Goal: Obtain resource: Download file/media

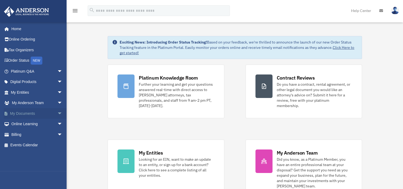
click at [57, 110] on span "arrow_drop_down" at bounding box center [62, 113] width 11 height 11
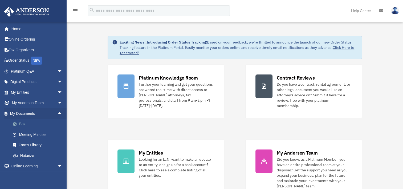
click at [38, 122] on link "Box" at bounding box center [38, 124] width 63 height 11
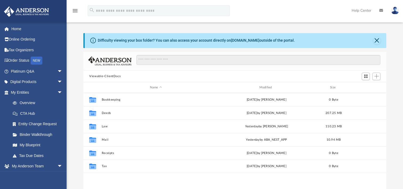
scroll to position [117, 299]
click at [377, 39] on button "Close" at bounding box center [377, 40] width 7 height 7
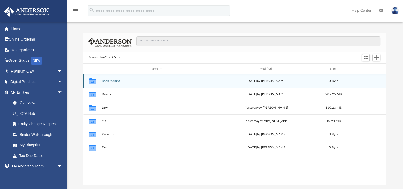
click at [108, 82] on button "Bookkeeping" at bounding box center [156, 80] width 109 height 3
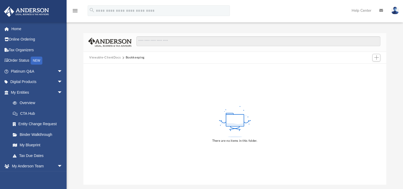
click at [114, 59] on button "Viewable-ClientDocs" at bounding box center [104, 57] width 31 height 5
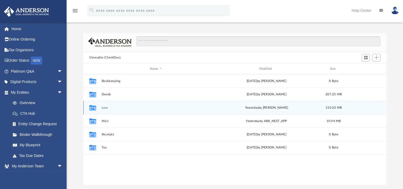
click at [106, 109] on div "Collaborated Folder Law [DATE] by [PERSON_NAME] 110.23 MB" at bounding box center [234, 107] width 303 height 13
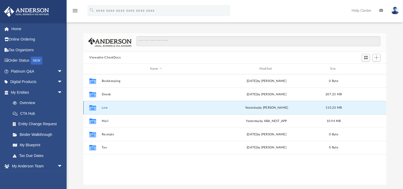
drag, startPoint x: 106, startPoint y: 109, endPoint x: 96, endPoint y: 108, distance: 9.4
click at [96, 108] on icon "Collaborated Folder" at bounding box center [93, 107] width 9 height 9
drag, startPoint x: 96, startPoint y: 108, endPoint x: 131, endPoint y: 108, distance: 34.4
click at [131, 108] on button "Law" at bounding box center [156, 107] width 109 height 3
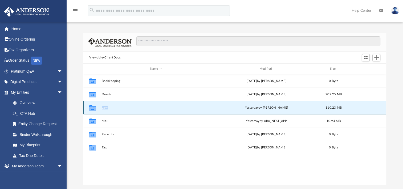
click at [131, 108] on button "Law" at bounding box center [156, 107] width 109 height 3
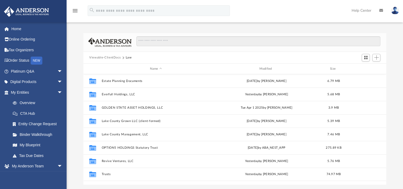
drag, startPoint x: 131, startPoint y: 108, endPoint x: 180, endPoint y: 54, distance: 73.2
click at [180, 54] on div "Viewable-ClientDocs Law" at bounding box center [234, 58] width 303 height 12
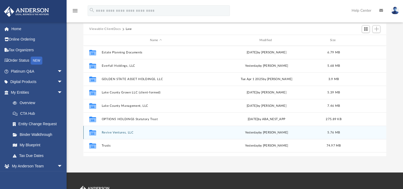
scroll to position [27, 0]
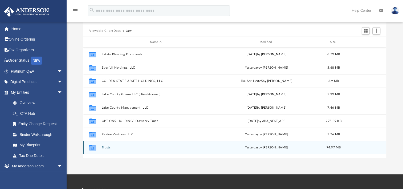
click at [106, 148] on button "Trusts" at bounding box center [156, 147] width 109 height 3
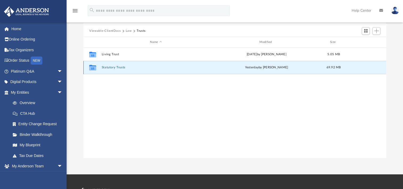
click at [113, 67] on button "Statutory Trusts" at bounding box center [156, 67] width 109 height 3
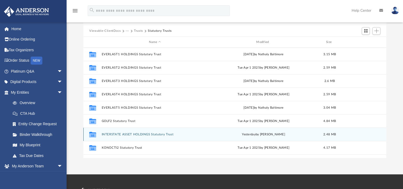
click at [139, 138] on div "Collaborated Folder INTERSTATE ASSET HOLDINGS Statutory Trust [DATE] by [PERSON…" at bounding box center [234, 133] width 303 height 13
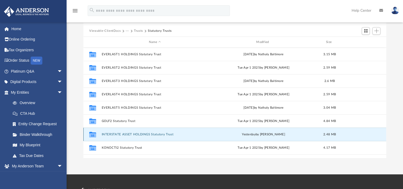
click at [142, 133] on button "INTERSTATE ASSET HOLDINGS Statutory Trust" at bounding box center [155, 134] width 106 height 3
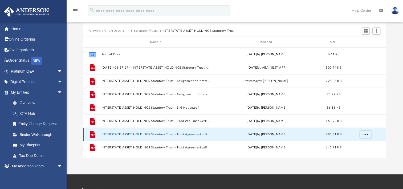
click at [154, 133] on button "INTERSTATE ASSET HOLDINGS Statutory Trust - Trust Agreement - DocuSigned.pdf" at bounding box center [156, 134] width 109 height 3
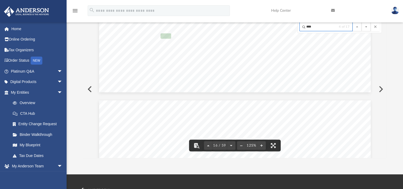
scroll to position [5684, 0]
type input "****"
click at [367, 25] on button "File preview" at bounding box center [366, 26] width 9 height 9
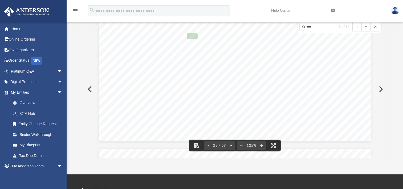
click at [359, 27] on button "File preview" at bounding box center [357, 26] width 9 height 9
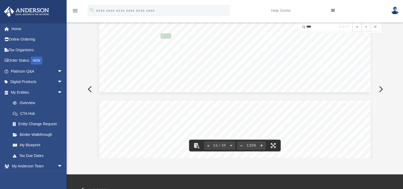
click at [359, 27] on button "File preview" at bounding box center [357, 26] width 9 height 9
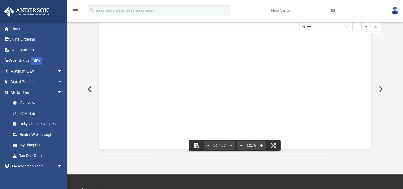
click at [359, 27] on button "File preview" at bounding box center [357, 26] width 9 height 9
click at [364, 25] on button "File preview" at bounding box center [366, 26] width 9 height 9
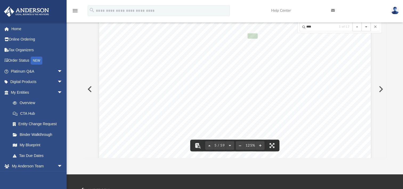
click at [365, 25] on button "File preview" at bounding box center [366, 26] width 9 height 9
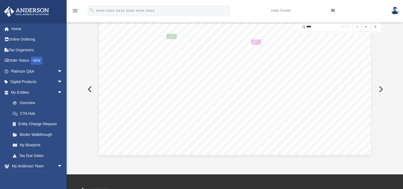
click at [365, 25] on button "File preview" at bounding box center [366, 26] width 9 height 9
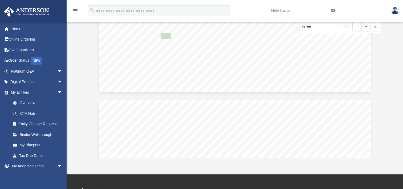
click at [365, 25] on button "File preview" at bounding box center [366, 26] width 9 height 9
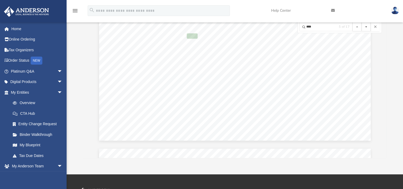
click at [365, 25] on button "File preview" at bounding box center [366, 26] width 9 height 9
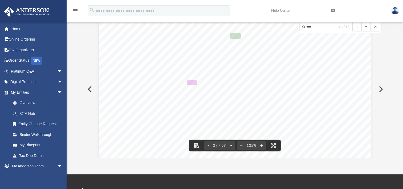
click at [365, 25] on button "File preview" at bounding box center [366, 26] width 9 height 9
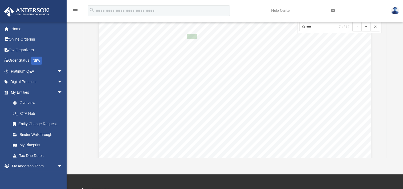
click at [365, 25] on button "File preview" at bounding box center [366, 26] width 9 height 9
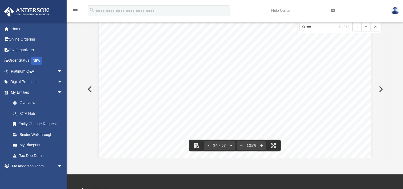
scroll to position [12094, 0]
click at [357, 27] on button "File preview" at bounding box center [357, 26] width 9 height 9
click at [367, 27] on button "File preview" at bounding box center [366, 26] width 9 height 9
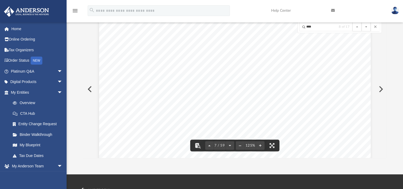
click at [375, 27] on button "File preview" at bounding box center [375, 26] width 9 height 9
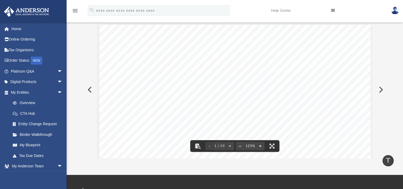
scroll to position [0, 0]
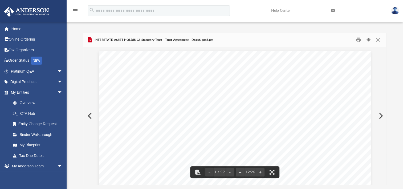
click at [369, 39] on button "Download" at bounding box center [369, 40] width 10 height 8
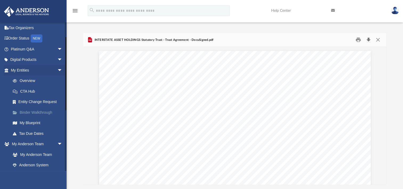
scroll to position [53, 0]
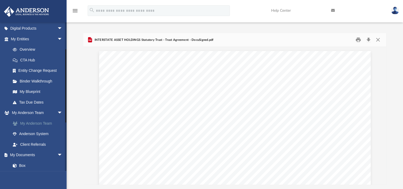
click at [44, 124] on link "My Anderson Team" at bounding box center [38, 123] width 63 height 11
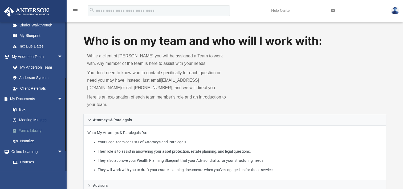
scroll to position [133, 0]
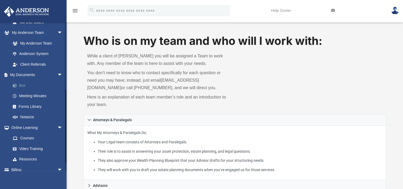
click at [27, 83] on link "Box" at bounding box center [38, 85] width 63 height 11
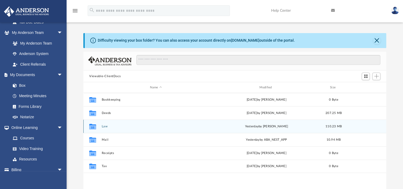
scroll to position [117, 299]
click at [108, 125] on button "Law" at bounding box center [156, 126] width 109 height 3
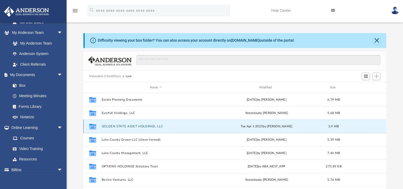
click at [145, 125] on button "GOLDEN STATE ASSET HOLDINGS, LLC" at bounding box center [156, 126] width 109 height 3
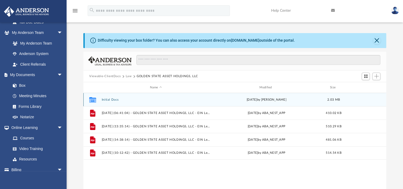
click at [114, 98] on button "Initial Docs" at bounding box center [156, 99] width 109 height 3
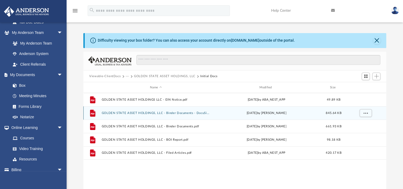
click at [180, 111] on button "GOLDEN STATE ASSET HOLDINGS, LLC - Binder Documents - DocuSigned.pdf" at bounding box center [156, 112] width 109 height 3
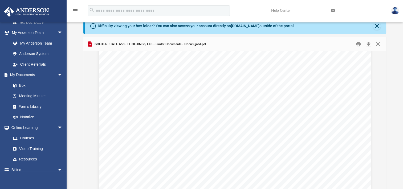
scroll to position [22066, 0]
click at [370, 44] on button "Download" at bounding box center [369, 44] width 10 height 8
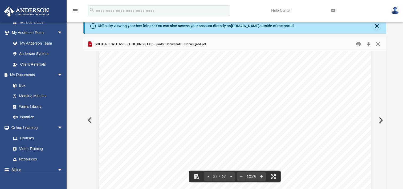
scroll to position [20973, 0]
drag, startPoint x: 384, startPoint y: 159, endPoint x: 387, endPoint y: 140, distance: 18.9
click at [387, 140] on body "X Get a chance to win 6 months of Platinum for free just by filling out this su…" at bounding box center [201, 143] width 403 height 315
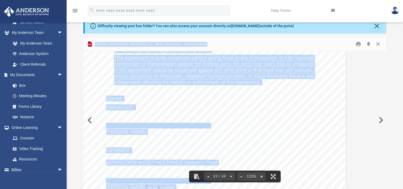
click at [303, 121] on div "Operating Agreement of GOLDEN STATE ASSET HOLDINGS, LLC Page 45 of 45 reference…" at bounding box center [210, 138] width 272 height 352
click at [245, 106] on div "Operating Agreement of GOLDEN STATE ASSET HOLDINGS, LLC Page 45 of 45 reference…" at bounding box center [210, 138] width 272 height 352
click at [208, 105] on div "Operating Agreement of GOLDEN STATE ASSET HOLDINGS, LLC Page 45 of 45 reference…" at bounding box center [210, 138] width 272 height 352
click at [148, 101] on div "Operating Agreement of GOLDEN STATE ASSET HOLDINGS, LLC Page 45 of 45 reference…" at bounding box center [210, 138] width 272 height 352
click at [182, 106] on div "Operating Agreement of GOLDEN STATE ASSET HOLDINGS, LLC Page 45 of 45 reference…" at bounding box center [210, 138] width 272 height 352
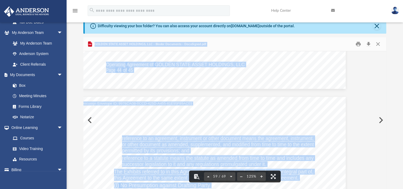
scroll to position [20819, 25]
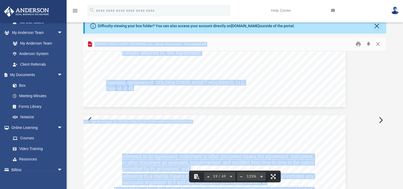
drag, startPoint x: 259, startPoint y: 83, endPoint x: 242, endPoint y: 70, distance: 21.8
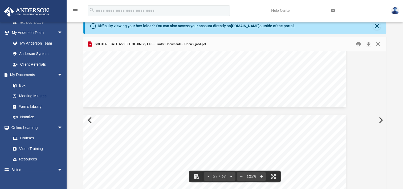
click at [219, 68] on div at bounding box center [234, 68] width 303 height 1
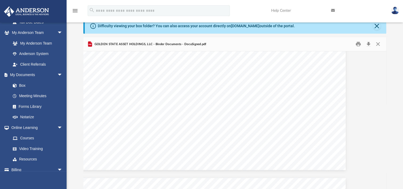
scroll to position [18925, 25]
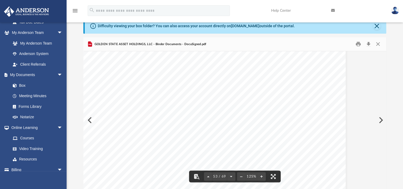
click at [363, 109] on div "Operating Agreement of GOLDEN STATE ASSET HOLDINGS, LLC Page 38 of 45 (d) Affil…" at bounding box center [234, 120] width 303 height 138
click at [377, 42] on button "Close" at bounding box center [378, 44] width 10 height 8
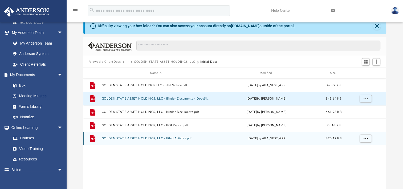
click at [163, 139] on button "GOLDEN STATE ASSET HOLDINGS, LLC - Filed Articles.pdf" at bounding box center [156, 138] width 109 height 3
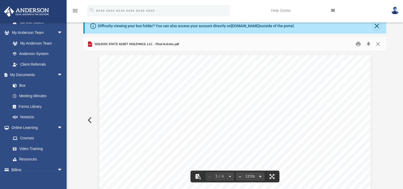
scroll to position [0, 0]
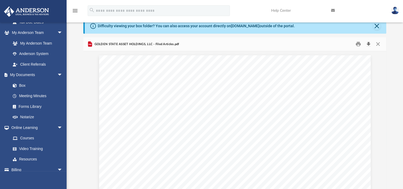
click at [368, 44] on button "Download" at bounding box center [369, 44] width 10 height 8
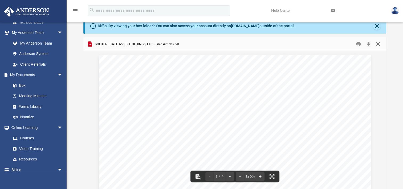
click at [379, 42] on button "Close" at bounding box center [378, 44] width 10 height 8
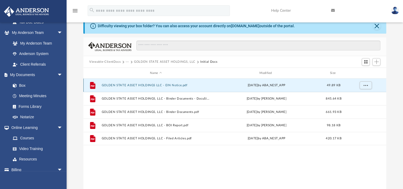
click at [134, 84] on button "GOLDEN STATE ASSET HOLDINGS LLC - EIN Notice.pdf" at bounding box center [156, 84] width 109 height 3
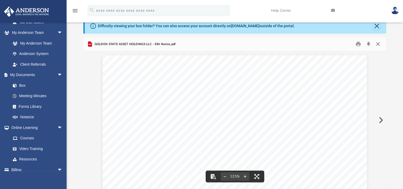
click at [380, 44] on button "Close" at bounding box center [378, 44] width 10 height 8
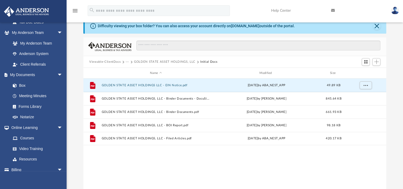
click at [173, 62] on button "GOLDEN STATE ASSET HOLDINGS, LLC" at bounding box center [165, 61] width 62 height 5
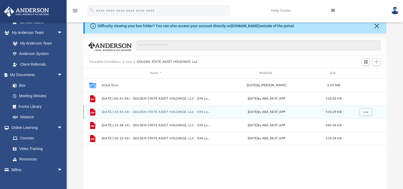
click at [159, 112] on button "[DATE] (13:35:14) - GOLDEN STATE ASSET HOLDINGS, LLC - EIN Letter from IRS.pdf" at bounding box center [156, 111] width 109 height 3
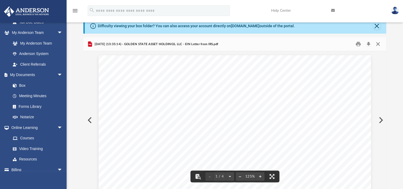
click at [378, 44] on button "Close" at bounding box center [378, 44] width 10 height 8
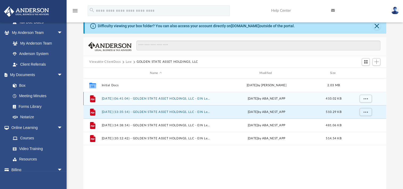
click at [179, 100] on div "File [DATE] (06:41:04) - GOLDEN STATE ASSET HOLDINGS, LLC - EIN Letter from IRS…" at bounding box center [234, 98] width 303 height 13
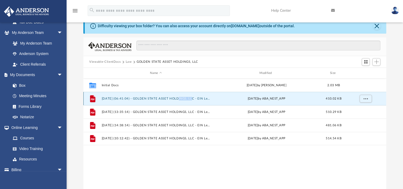
click at [179, 100] on div "File [DATE] (06:41:04) - GOLDEN STATE ASSET HOLDINGS, LLC - EIN Letter from IRS…" at bounding box center [234, 98] width 303 height 13
drag, startPoint x: 179, startPoint y: 100, endPoint x: 161, endPoint y: 98, distance: 18.5
click at [161, 98] on button "[DATE] (06:41:04) - GOLDEN STATE ASSET HOLDINGS, LLC - EIN Letter from IRS.pdf" at bounding box center [156, 98] width 109 height 3
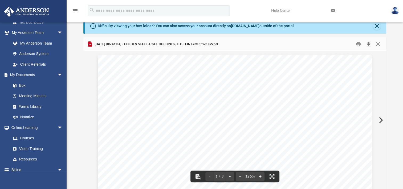
click at [369, 45] on button "Download" at bounding box center [369, 44] width 10 height 8
click at [378, 45] on button "Close" at bounding box center [378, 44] width 10 height 8
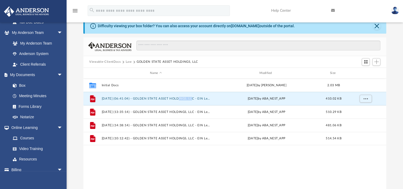
click at [127, 59] on button "Law" at bounding box center [129, 61] width 6 height 5
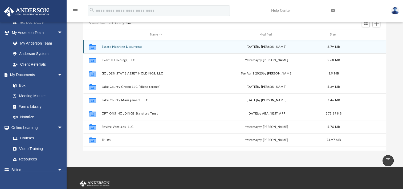
scroll to position [14, 0]
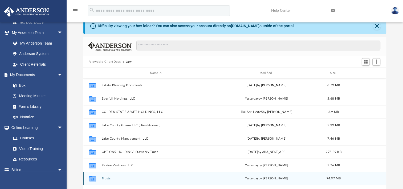
click at [107, 178] on button "Trusts" at bounding box center [156, 178] width 109 height 3
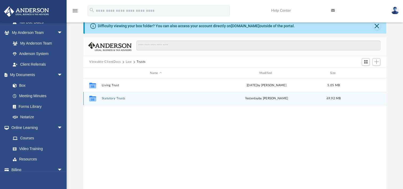
click at [115, 95] on div "Collaborated Folder Statutory Trusts [DATE] by [PERSON_NAME] 69.92 MB" at bounding box center [234, 98] width 303 height 13
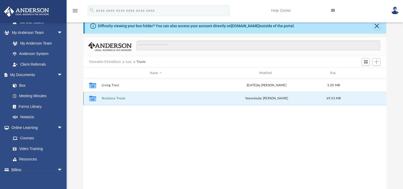
click at [114, 97] on button "Statutory Trusts" at bounding box center [156, 98] width 109 height 3
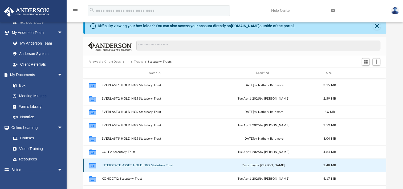
click at [135, 163] on button "INTERSTATE ASSET HOLDINGS Statutory Trust" at bounding box center [155, 164] width 106 height 3
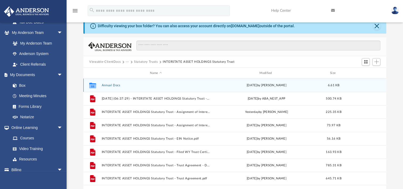
click at [109, 86] on button "Annual Docs" at bounding box center [156, 84] width 109 height 3
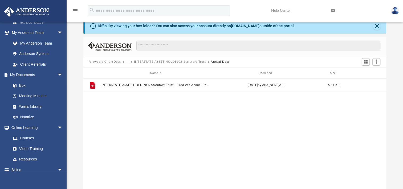
click at [156, 60] on button "INTERSTATE ASSET HOLDINGS Statutory Trust" at bounding box center [170, 61] width 72 height 5
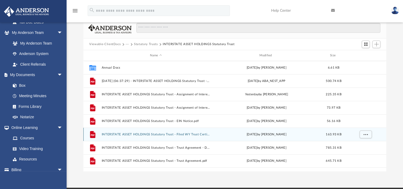
scroll to position [41, 0]
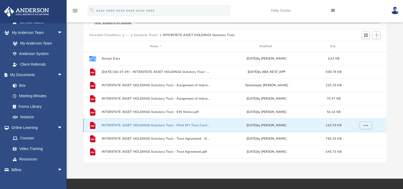
click at [177, 124] on button "INTERSTATE ASSET HOLDINGS Statutory Trust - Filed WY Trust Certificate.pdf" at bounding box center [156, 124] width 109 height 3
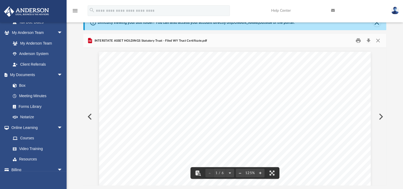
scroll to position [0, 0]
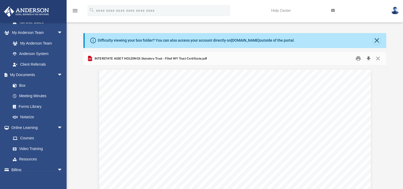
click at [368, 59] on button "Download" at bounding box center [369, 58] width 10 height 8
click at [380, 59] on button "Close" at bounding box center [378, 58] width 10 height 8
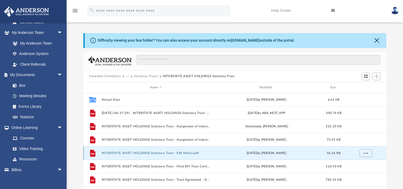
click at [156, 151] on button "INTERSTATE ASSET HOLDINGS Statutory Trust - EIN Notice.pdf" at bounding box center [156, 152] width 109 height 3
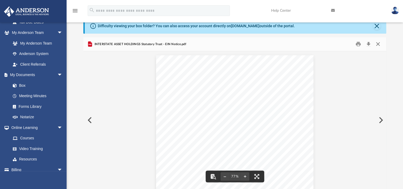
click at [377, 46] on button "Close" at bounding box center [378, 44] width 10 height 8
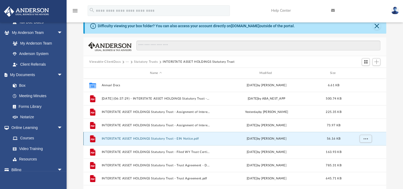
scroll to position [41, 0]
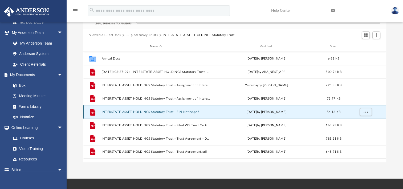
click at [145, 112] on button "INTERSTATE ASSET HOLDINGS Statutory Trust - EIN Notice.pdf" at bounding box center [156, 111] width 109 height 3
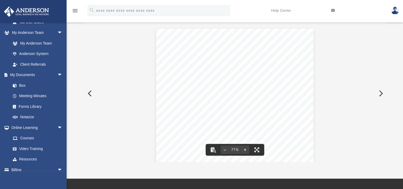
scroll to position [0, 0]
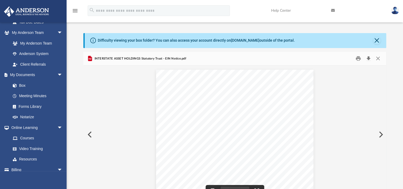
click at [368, 58] on button "Download" at bounding box center [369, 58] width 10 height 8
